Goal: Task Accomplishment & Management: Manage account settings

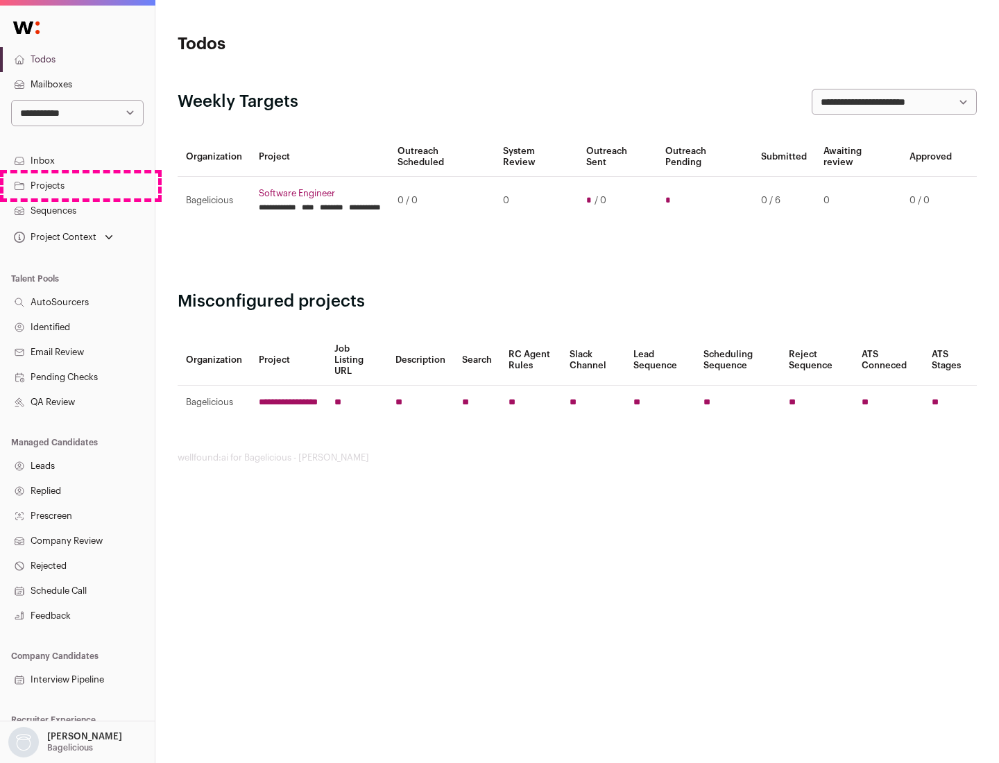
click at [77, 185] on link "Projects" at bounding box center [77, 185] width 155 height 25
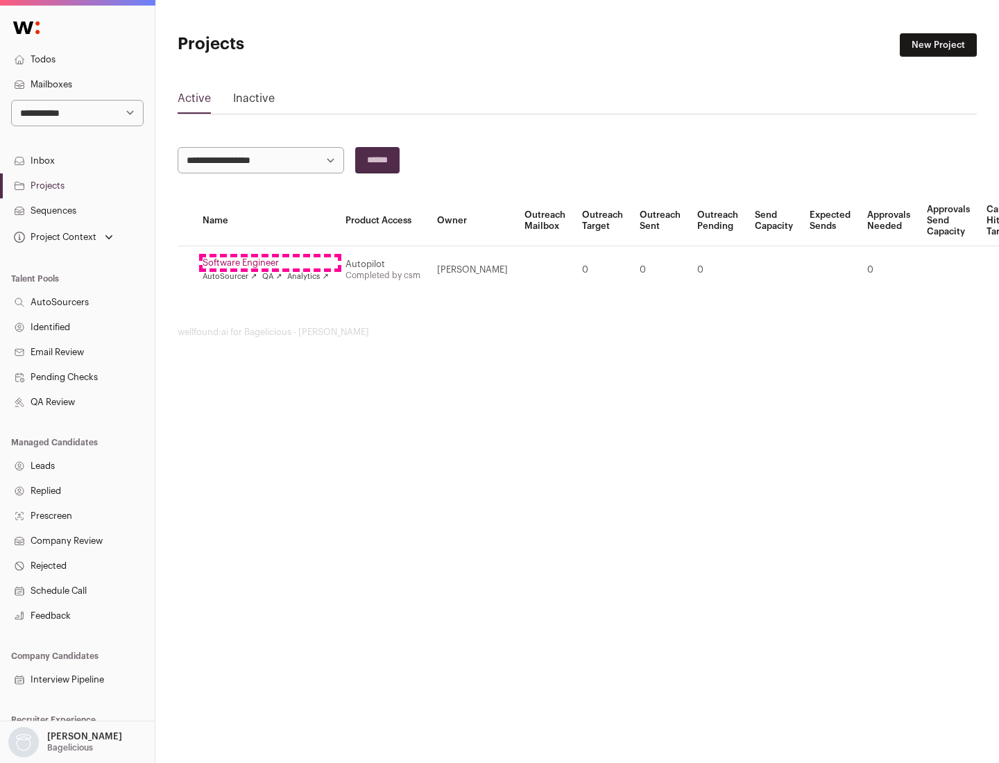
click at [270, 263] on link "Software Engineer" at bounding box center [266, 262] width 126 height 11
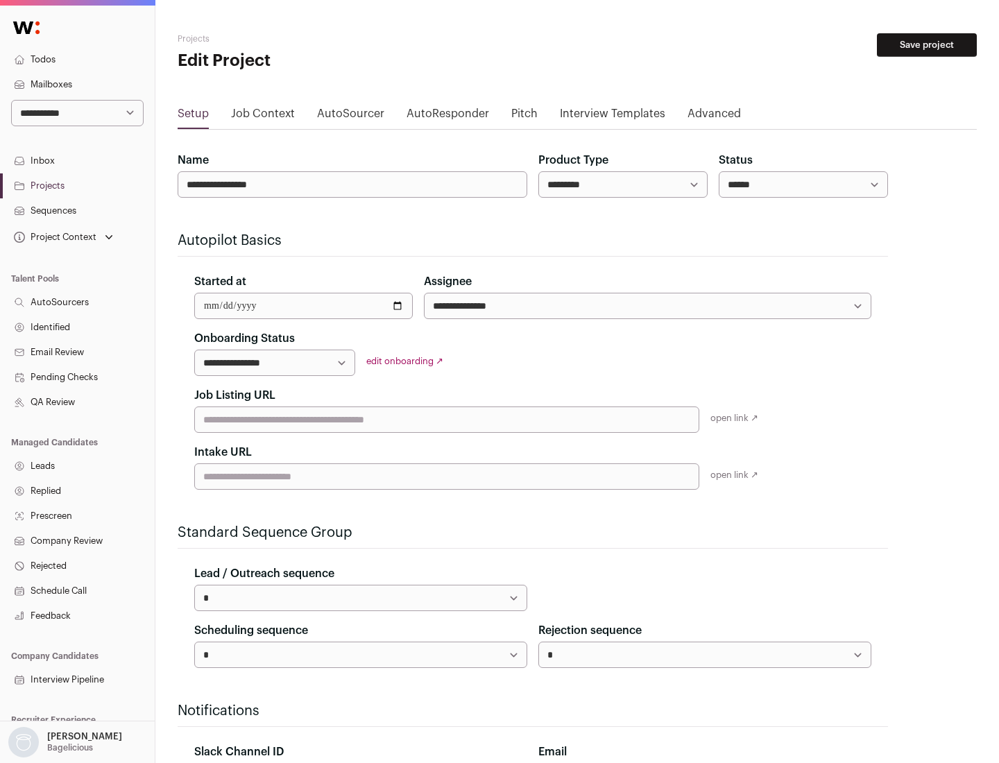
click at [927, 45] on button "Save project" at bounding box center [927, 45] width 100 height 24
